Goal: Navigation & Orientation: Find specific page/section

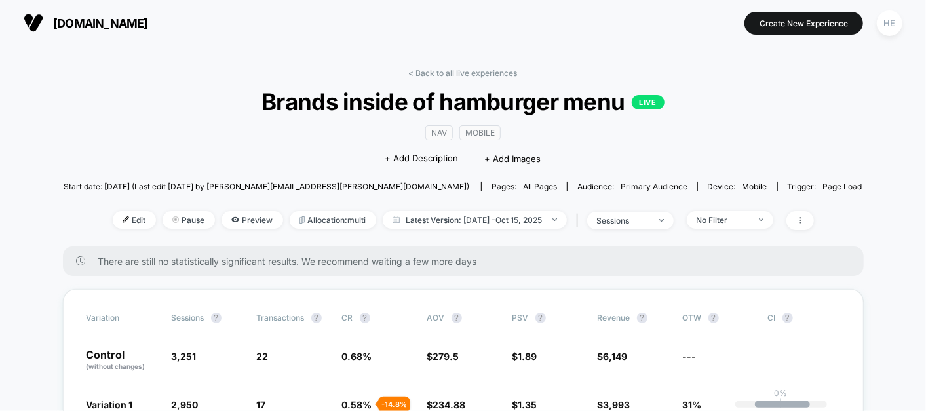
click at [440, 68] on link "< Back to all live experiences" at bounding box center [463, 73] width 109 height 10
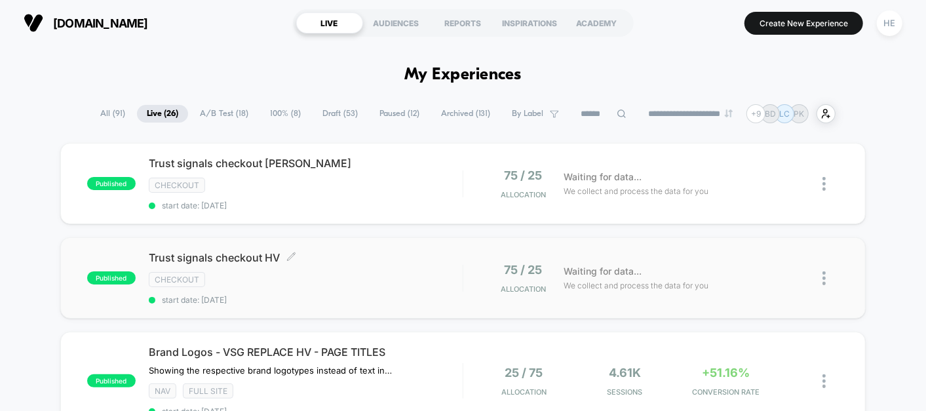
click at [383, 272] on div "checkout" at bounding box center [306, 279] width 314 height 15
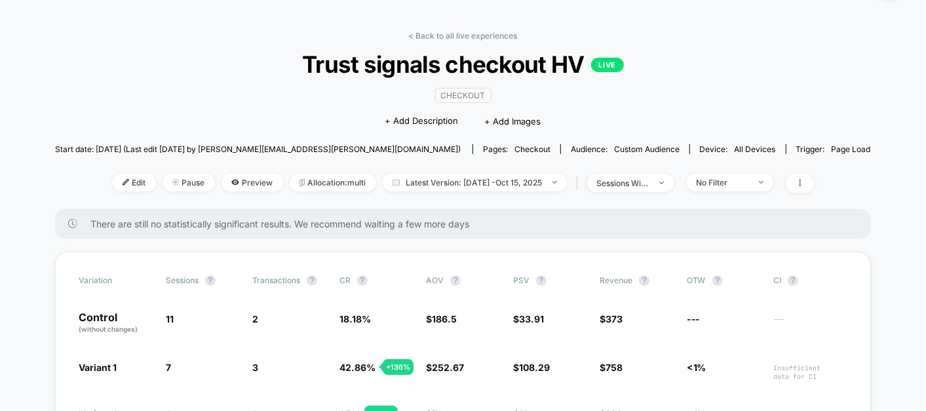
scroll to position [29, 0]
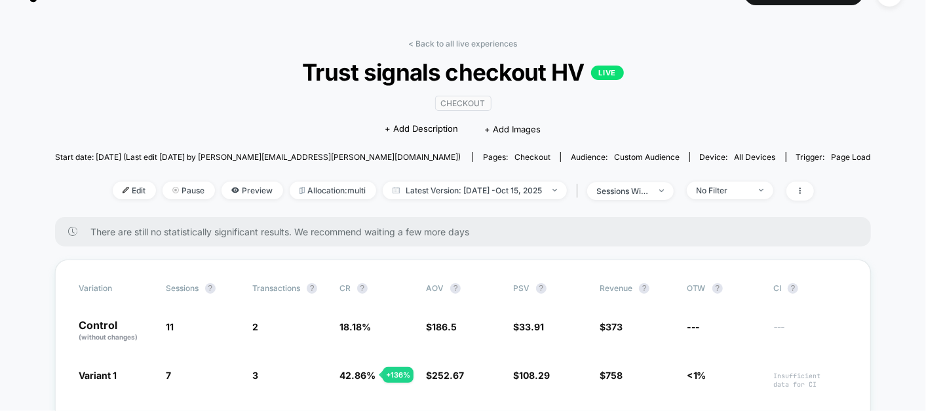
click at [446, 48] on div "< Back to all live experiences Trust signals checkout HV LIVE checkout Click to…" at bounding box center [463, 128] width 816 height 178
click at [438, 41] on link "< Back to all live experiences" at bounding box center [463, 44] width 109 height 10
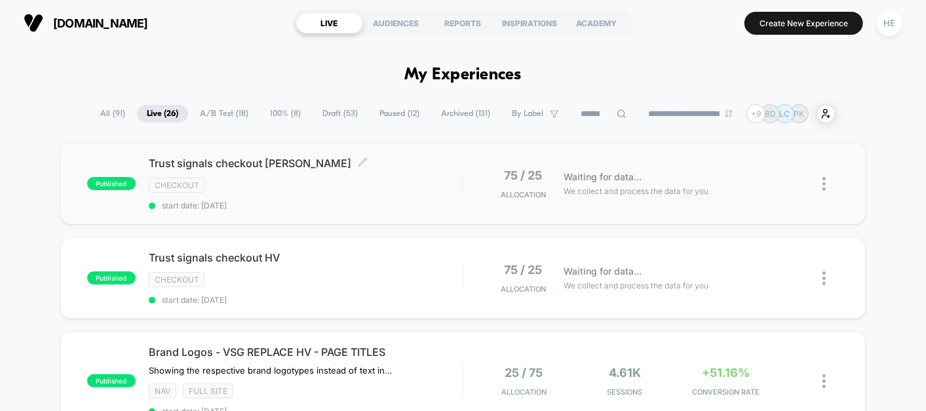
click at [373, 172] on div "Trust signals checkout [PERSON_NAME] Click to edit experience details Click to …" at bounding box center [306, 184] width 314 height 54
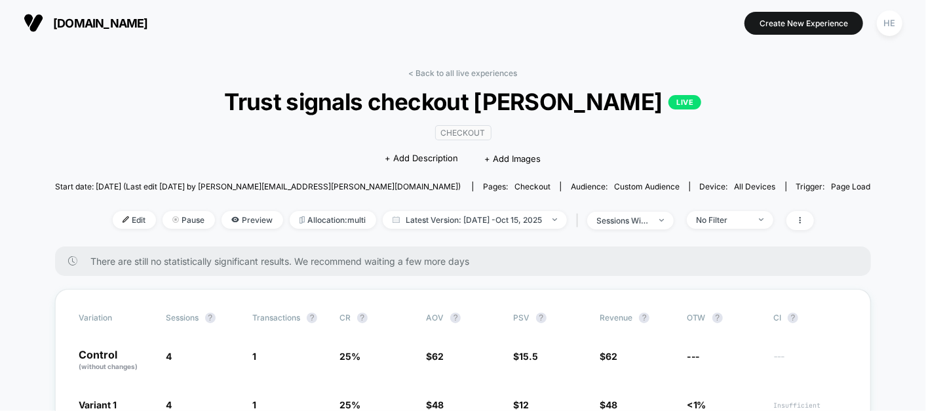
click at [421, 75] on link "< Back to all live experiences" at bounding box center [463, 73] width 109 height 10
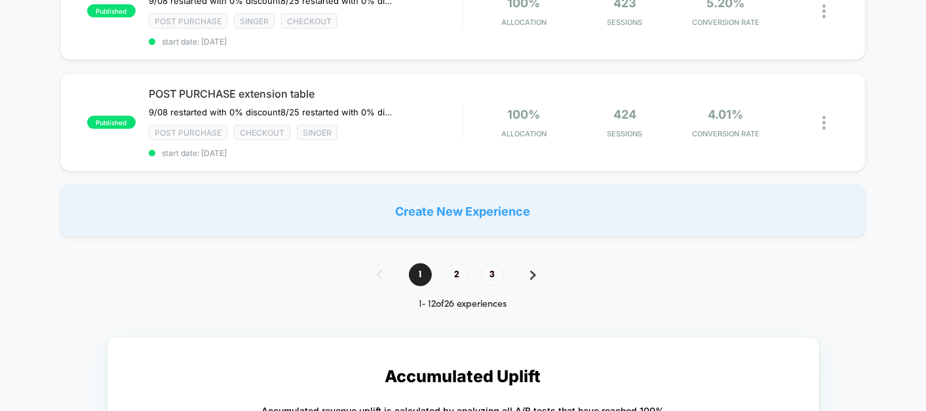
scroll to position [1105, 0]
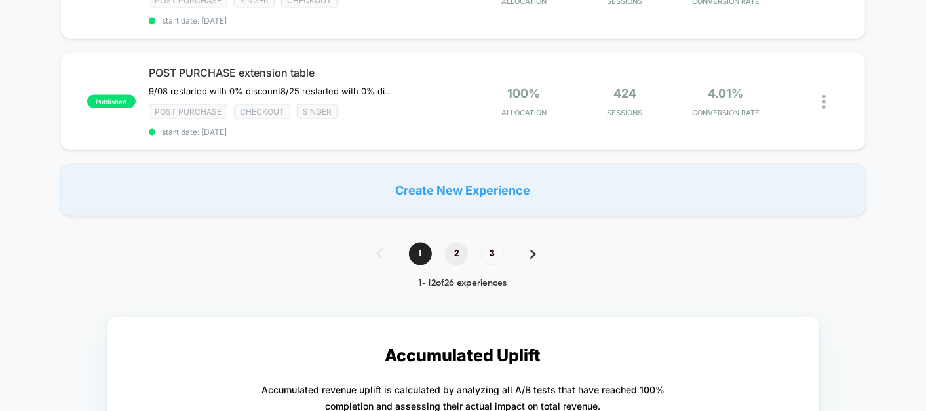
click at [451, 242] on span "2" at bounding box center [456, 253] width 23 height 23
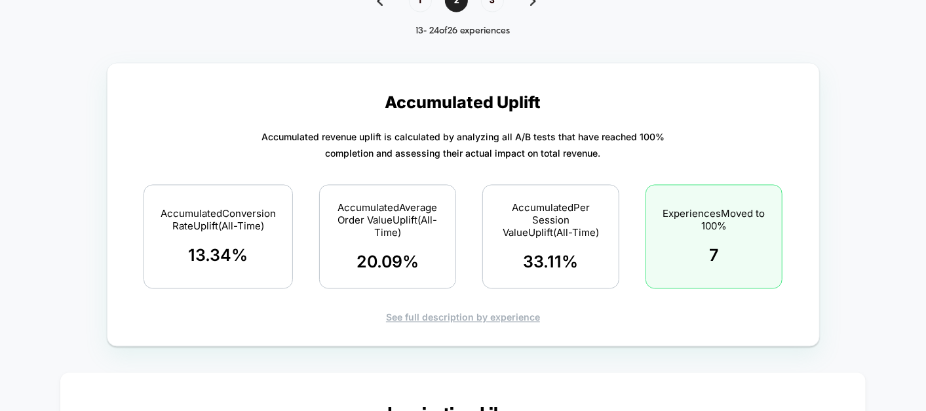
scroll to position [1308, 0]
